Goal: Use online tool/utility: Use online tool/utility

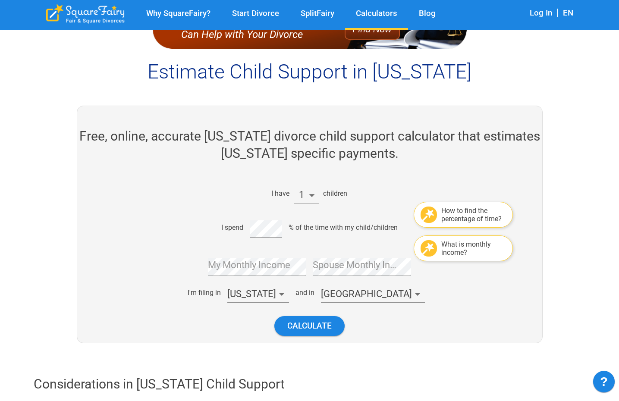
scroll to position [41, 0]
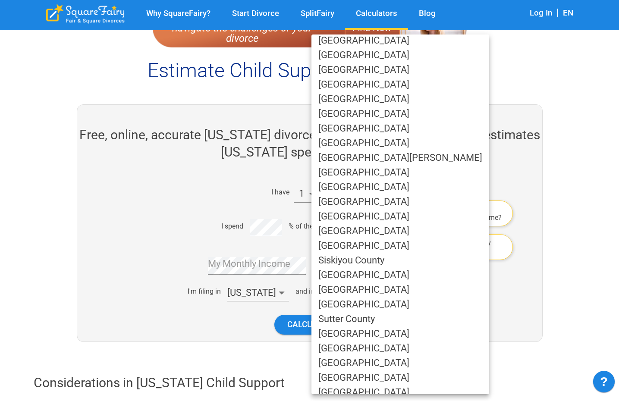
scroll to position [436, 0]
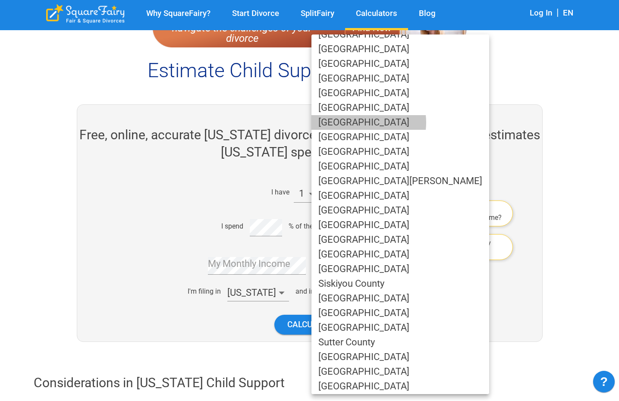
click at [362, 123] on li "[GEOGRAPHIC_DATA]" at bounding box center [401, 122] width 178 height 15
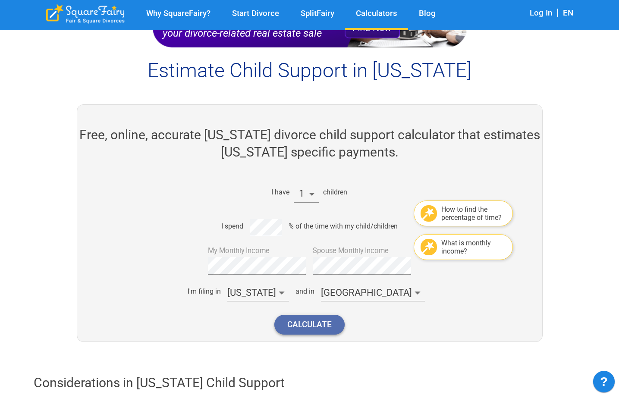
click at [331, 318] on button "Calculate" at bounding box center [309, 324] width 70 height 19
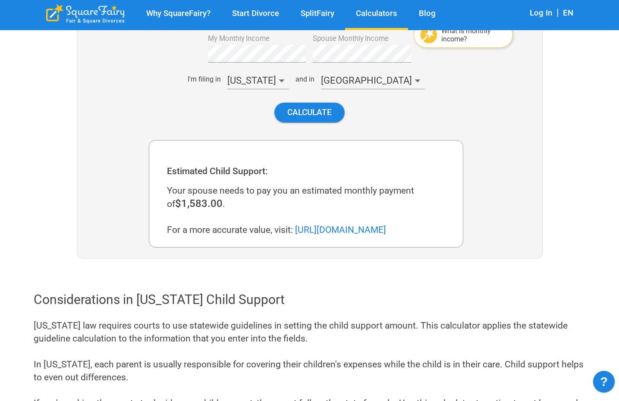
scroll to position [253, 0]
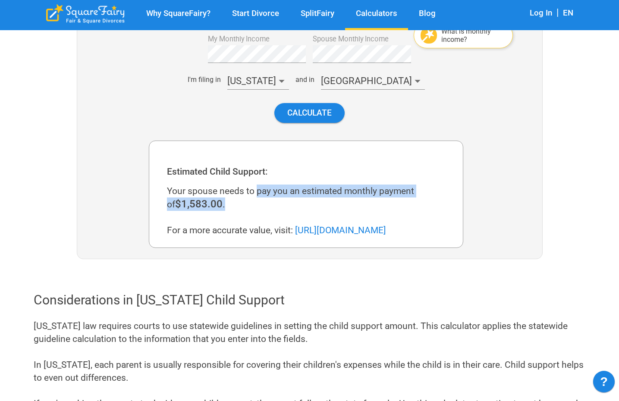
drag, startPoint x: 258, startPoint y: 193, endPoint x: 296, endPoint y: 204, distance: 39.9
click at [296, 204] on div "Your spouse needs to pay you an estimated monthly payment of $1,583.00 . For a …" at bounding box center [309, 211] width 285 height 52
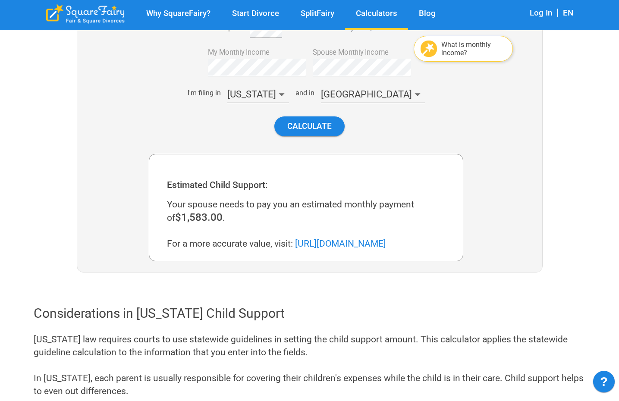
scroll to position [240, 0]
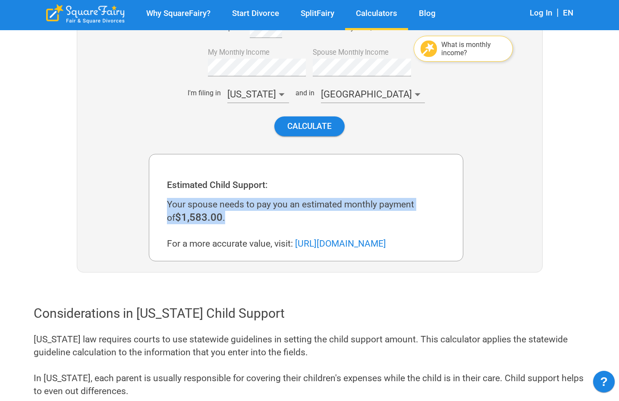
drag, startPoint x: 167, startPoint y: 203, endPoint x: 219, endPoint y: 217, distance: 53.7
click at [220, 217] on div "Your spouse needs to pay you an estimated monthly payment of $1,583.00 . For a …" at bounding box center [309, 224] width 285 height 52
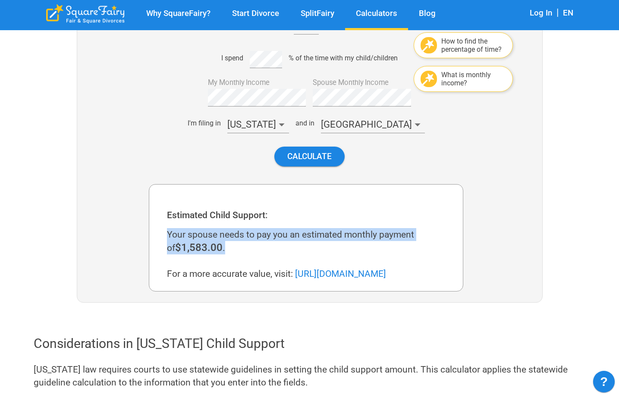
scroll to position [209, 0]
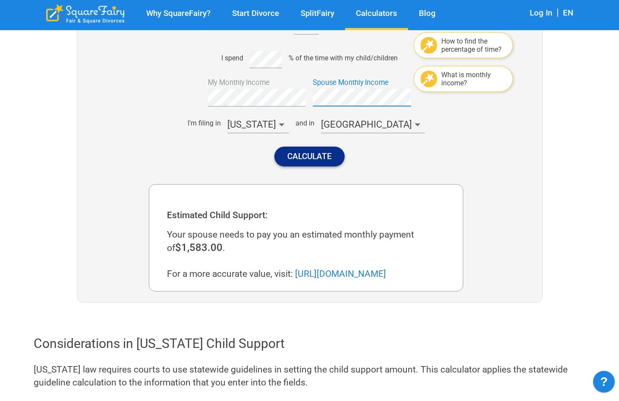
click at [325, 163] on button "Calculate" at bounding box center [309, 156] width 70 height 19
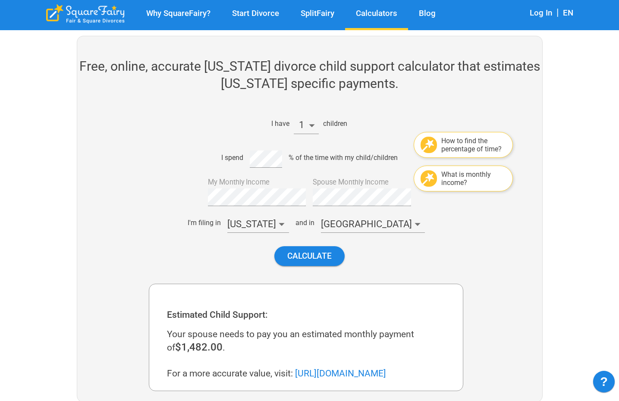
scroll to position [109, 0]
click at [303, 196] on div "I have 1 children How to find the percentage of time? I spend % of the time wit…" at bounding box center [306, 190] width 315 height 166
click at [326, 262] on button "Calculate" at bounding box center [309, 256] width 70 height 19
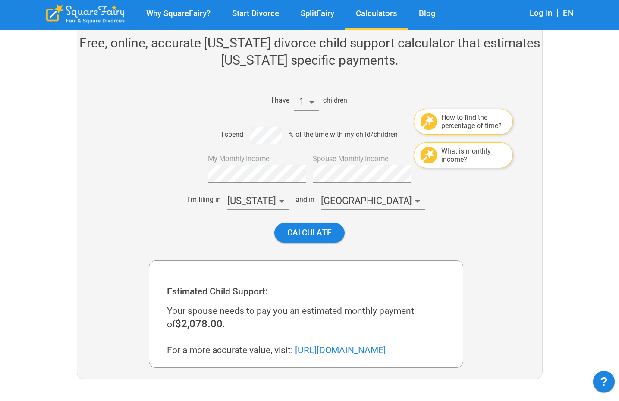
scroll to position [130, 0]
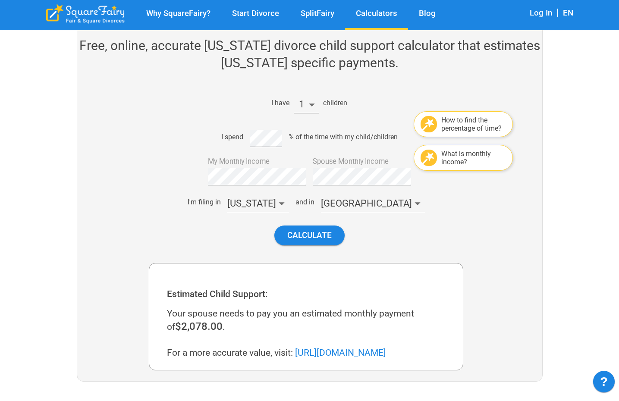
click at [415, 250] on div "Calculate" at bounding box center [306, 235] width 315 height 33
click at [330, 239] on button "Calculate" at bounding box center [309, 235] width 70 height 19
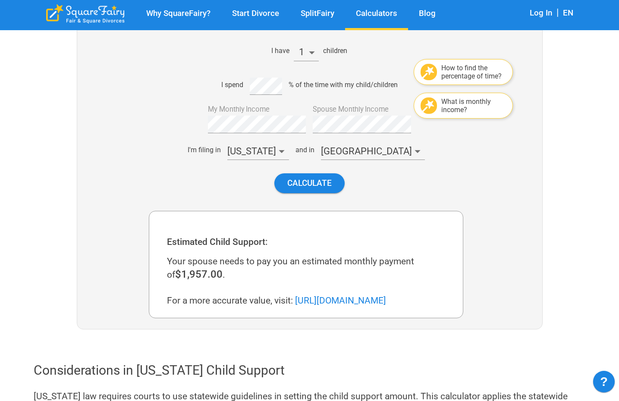
scroll to position [179, 0]
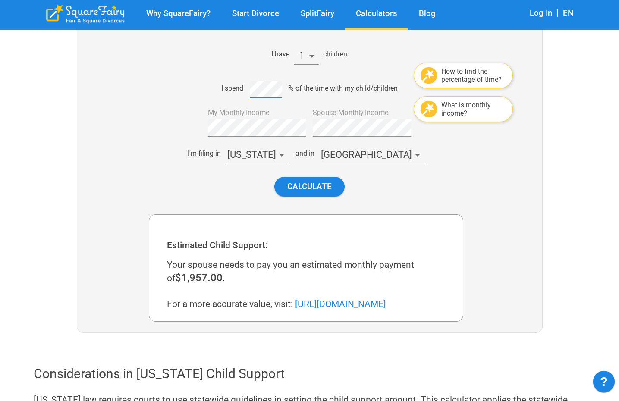
click at [446, 191] on div "Calculate" at bounding box center [306, 186] width 315 height 33
click at [312, 182] on button "Calculate" at bounding box center [309, 186] width 70 height 19
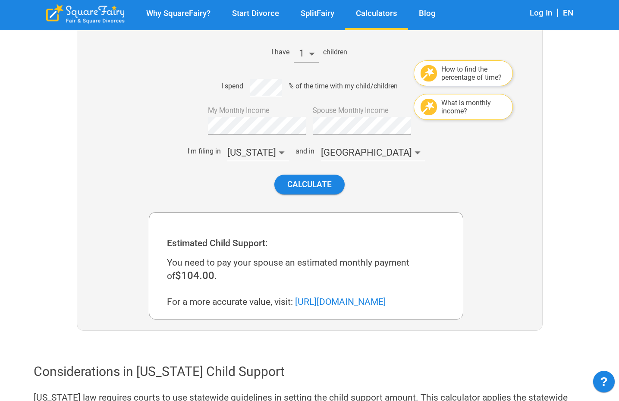
scroll to position [179, 0]
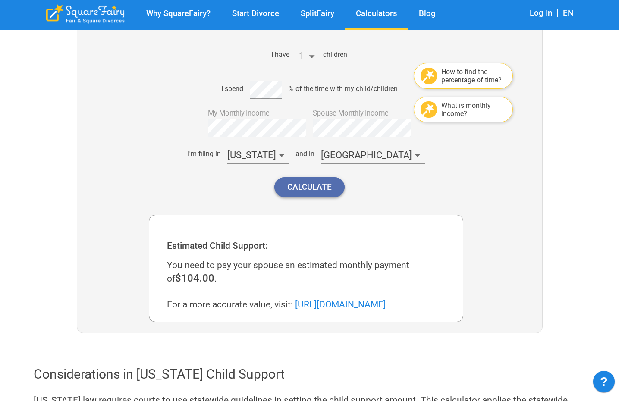
click at [310, 193] on button "Calculate" at bounding box center [309, 186] width 70 height 19
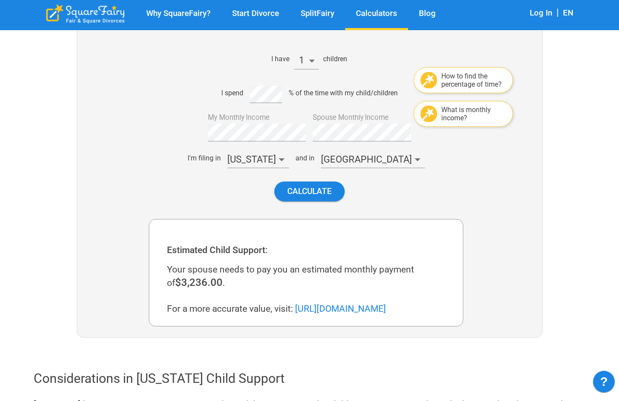
scroll to position [174, 0]
click at [310, 189] on button "Calculate" at bounding box center [309, 191] width 70 height 19
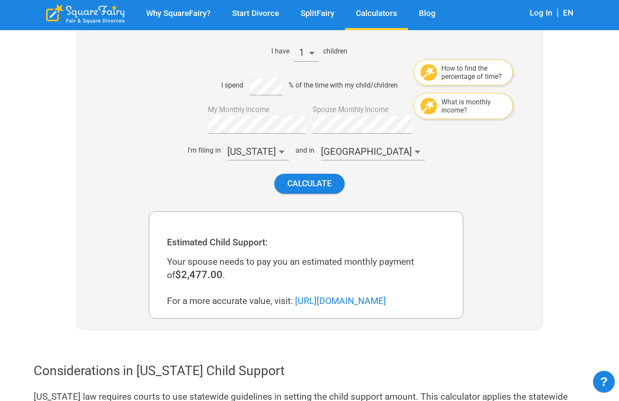
scroll to position [182, 0]
